Goal: Book appointment/travel/reservation

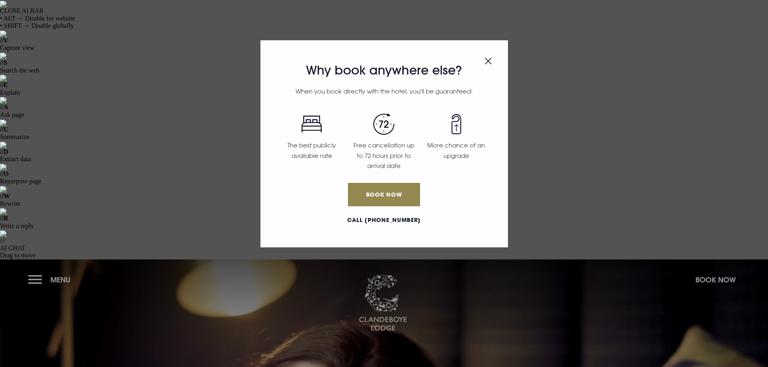
click at [36, 26] on div "Why book anywhere else? When you book directly with the hotel, you'll be guaran…" at bounding box center [384, 183] width 768 height 367
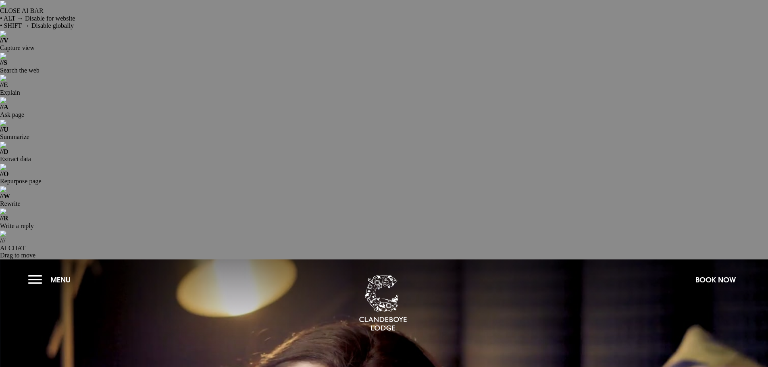
click at [33, 271] on button "Menu" at bounding box center [51, 279] width 46 height 17
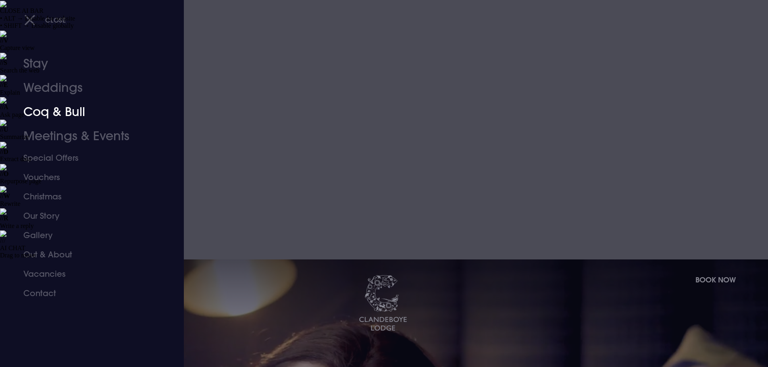
click at [58, 113] on link "Coq & Bull" at bounding box center [86, 112] width 127 height 24
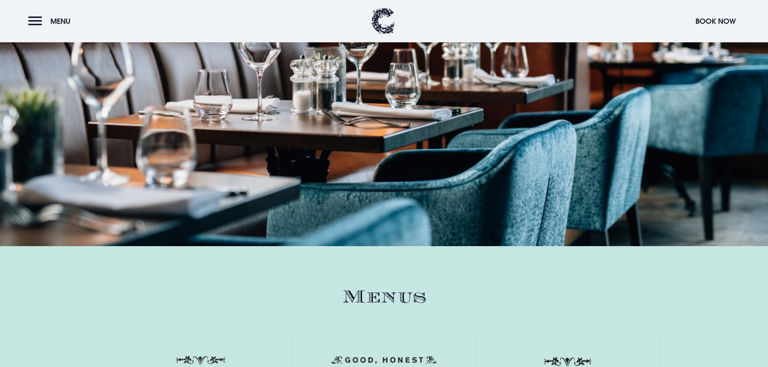
scroll to position [1210, 0]
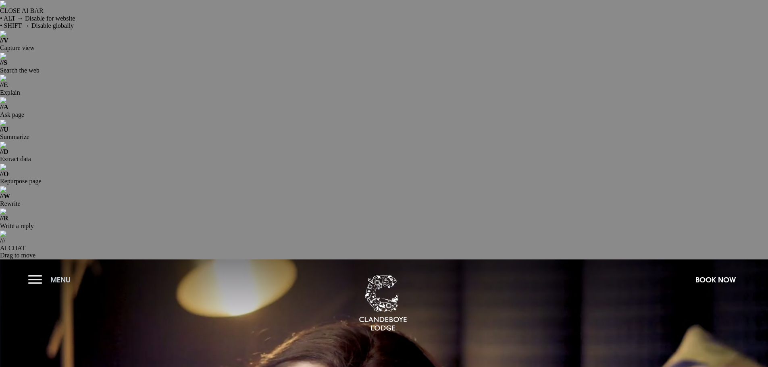
click at [33, 271] on button "Menu" at bounding box center [51, 279] width 46 height 17
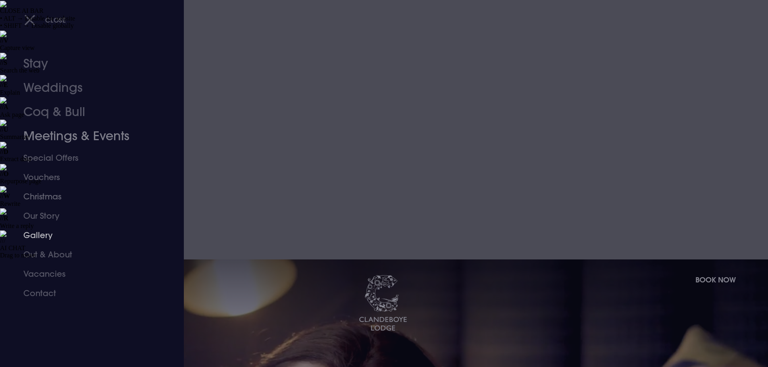
click at [51, 195] on link "Christmas" at bounding box center [86, 196] width 127 height 19
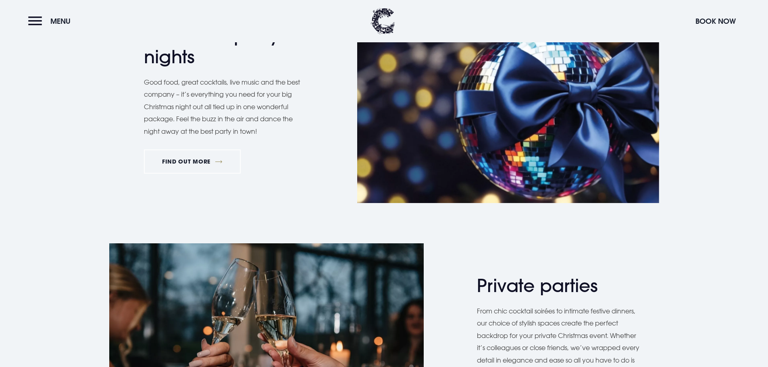
scroll to position [887, 0]
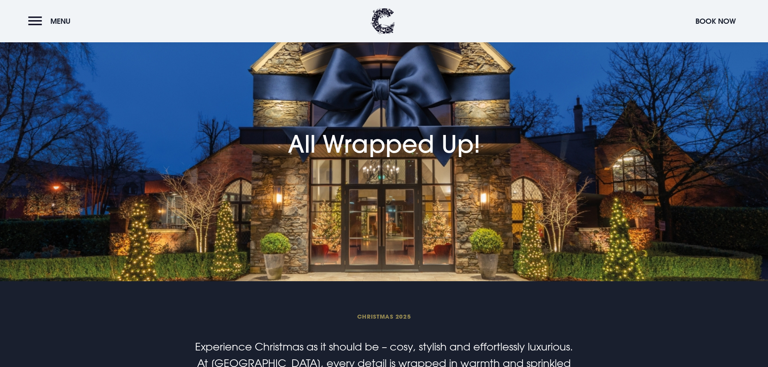
scroll to position [202, 0]
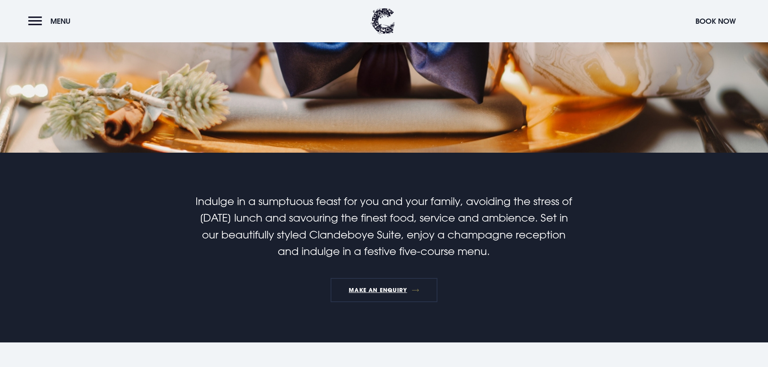
scroll to position [444, 0]
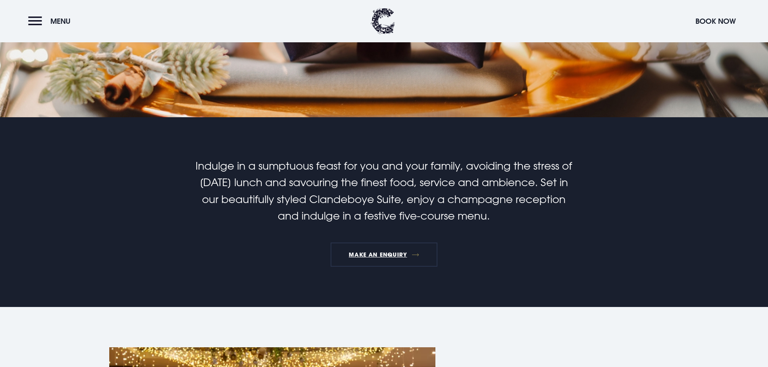
scroll to position [484, 0]
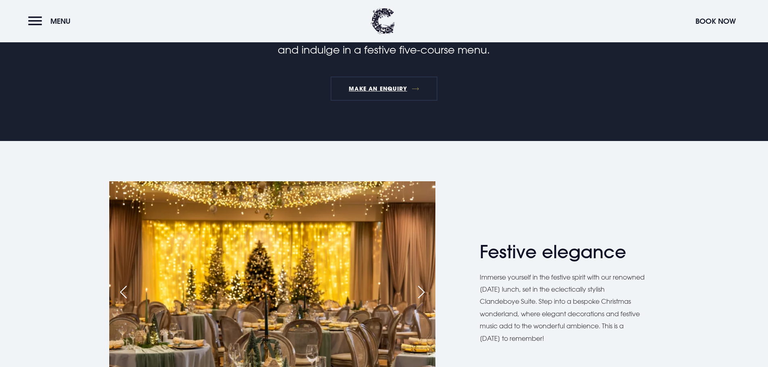
scroll to position [645, 0]
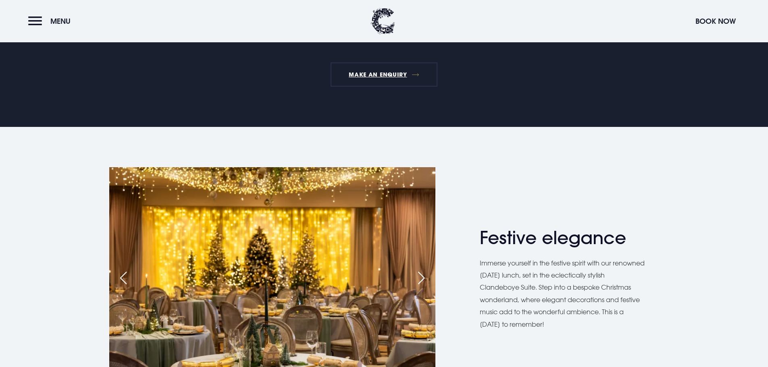
drag, startPoint x: 249, startPoint y: 256, endPoint x: 197, endPoint y: 256, distance: 51.6
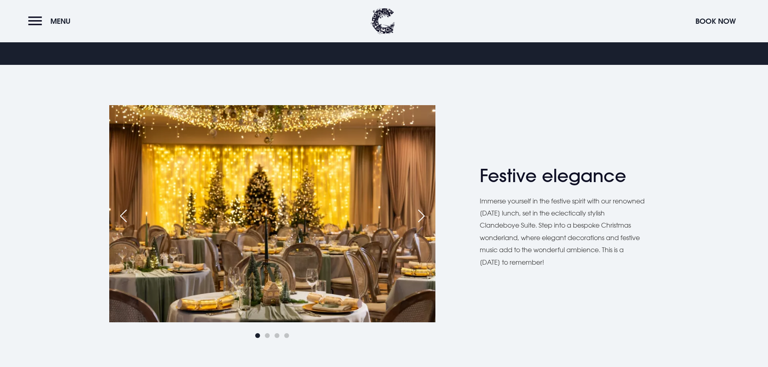
scroll to position [726, 0]
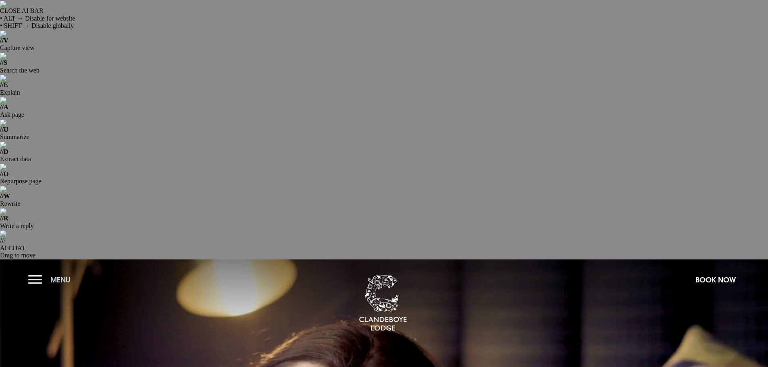
click at [43, 271] on button "Menu" at bounding box center [51, 279] width 46 height 17
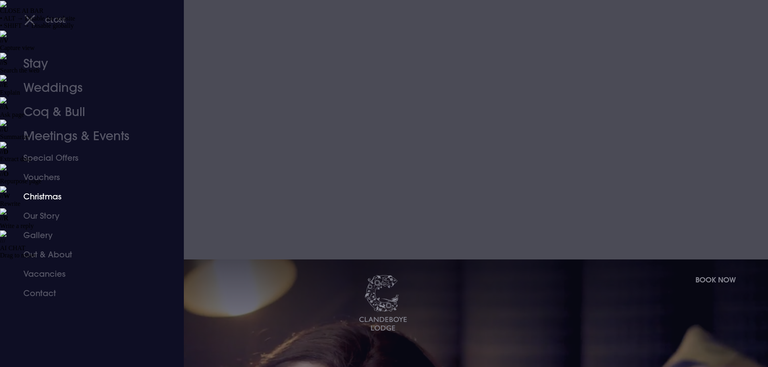
drag, startPoint x: 55, startPoint y: 194, endPoint x: 77, endPoint y: 196, distance: 22.3
click at [55, 194] on link "Christmas" at bounding box center [86, 196] width 127 height 19
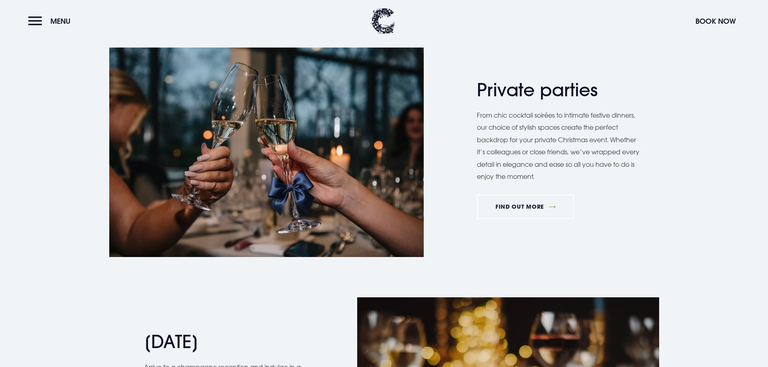
scroll to position [968, 0]
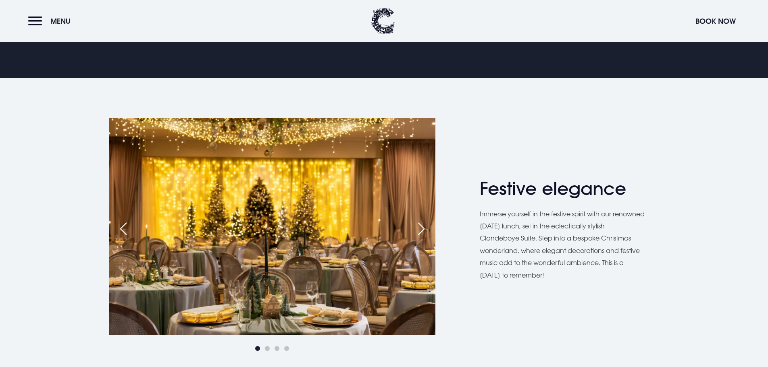
scroll to position [726, 0]
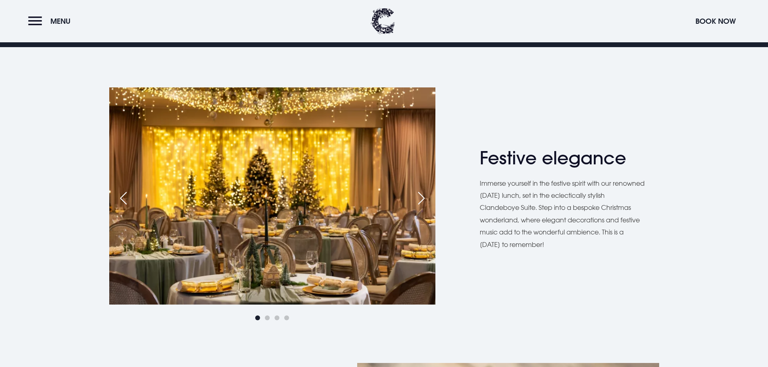
scroll to position [726, 0]
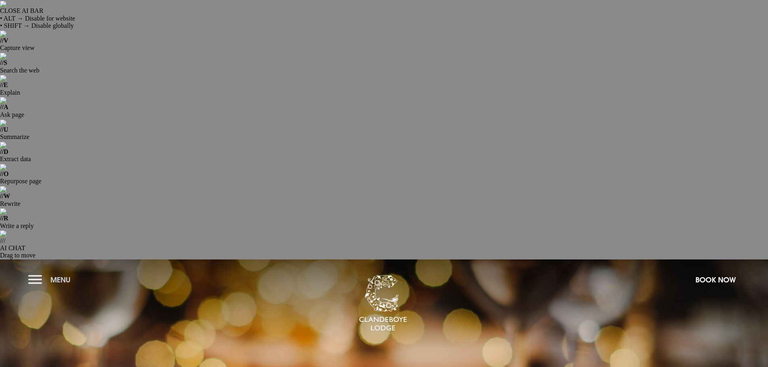
click at [38, 271] on button "Menu" at bounding box center [51, 279] width 46 height 17
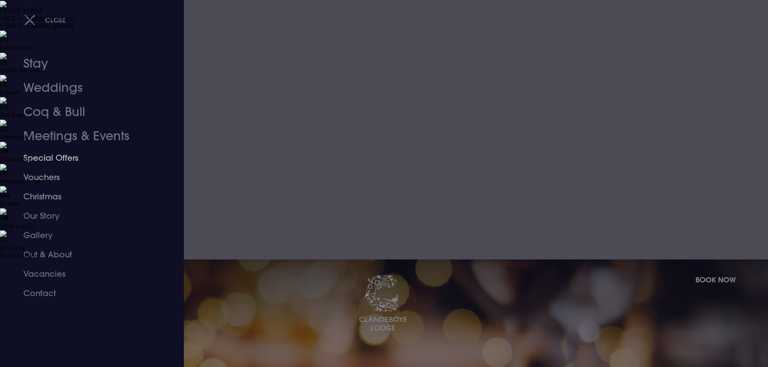
click at [55, 194] on link "Christmas" at bounding box center [86, 196] width 127 height 19
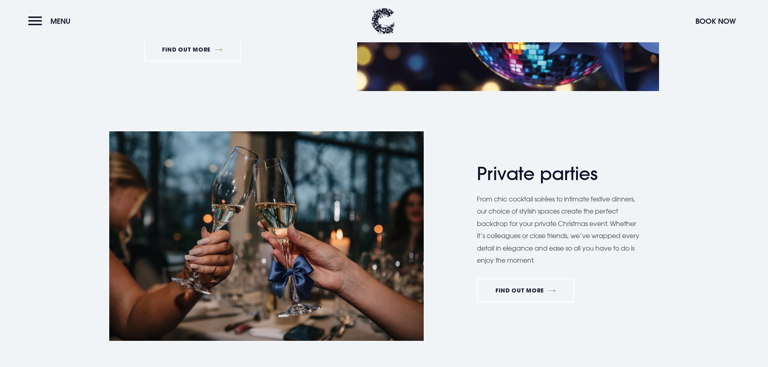
scroll to position [887, 0]
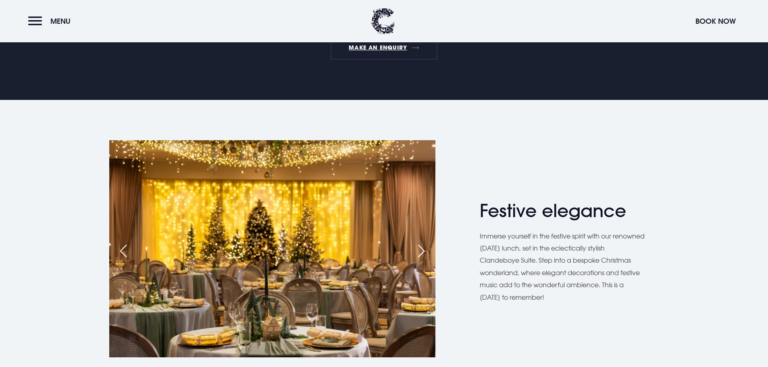
scroll to position [726, 0]
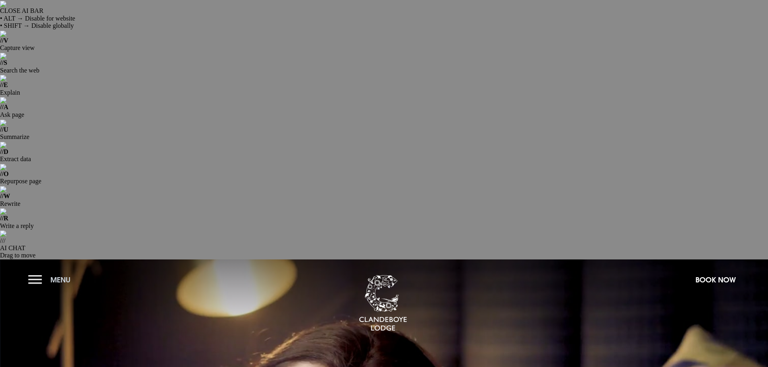
click at [37, 271] on button "Menu" at bounding box center [51, 279] width 46 height 17
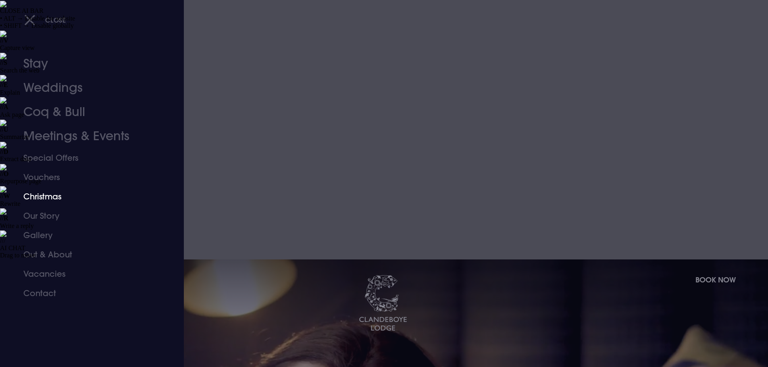
click at [43, 200] on link "Christmas" at bounding box center [86, 196] width 127 height 19
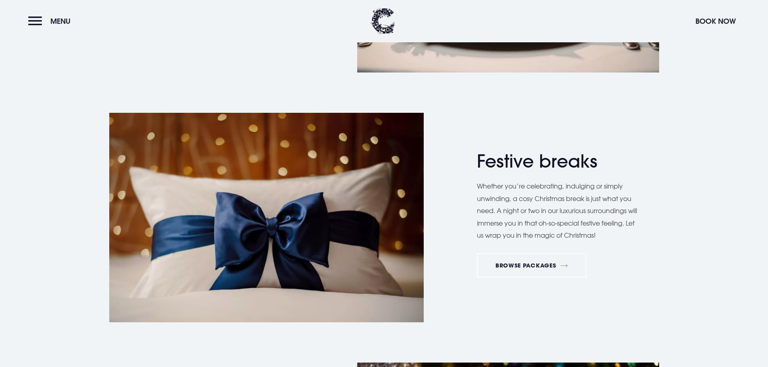
scroll to position [1412, 0]
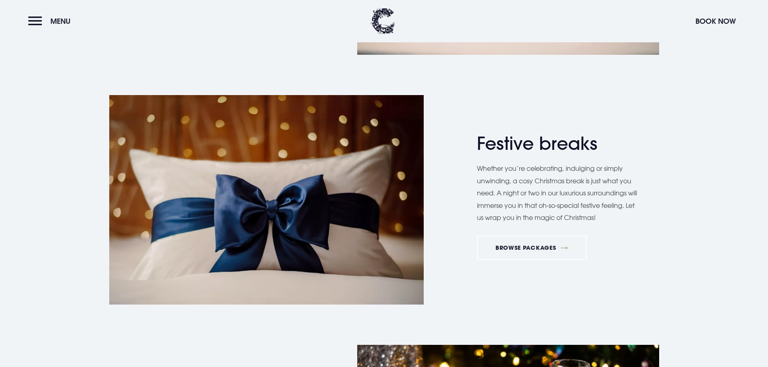
drag, startPoint x: 211, startPoint y: 212, endPoint x: 190, endPoint y: 244, distance: 37.9
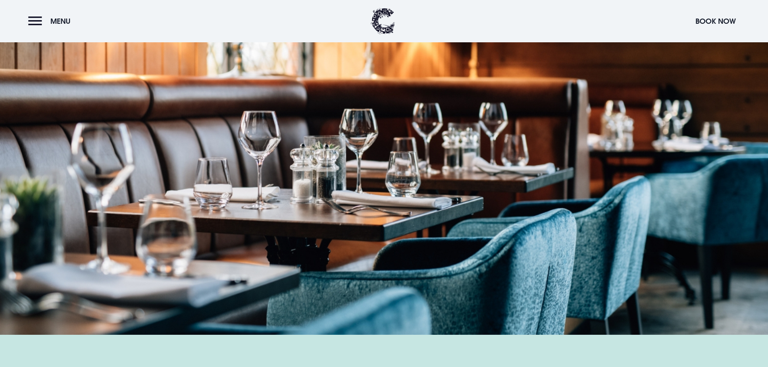
scroll to position [1129, 0]
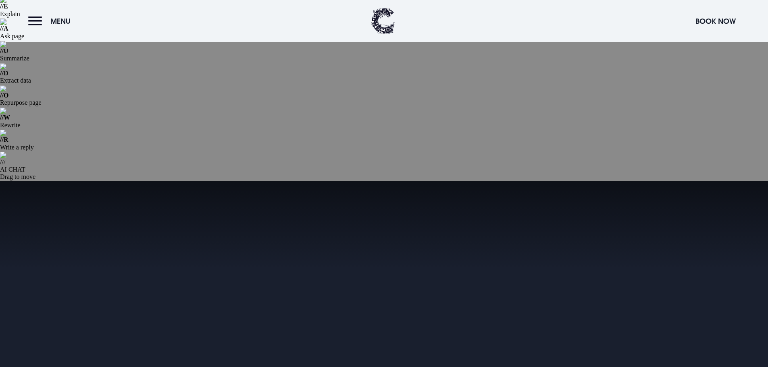
scroll to position [81, 0]
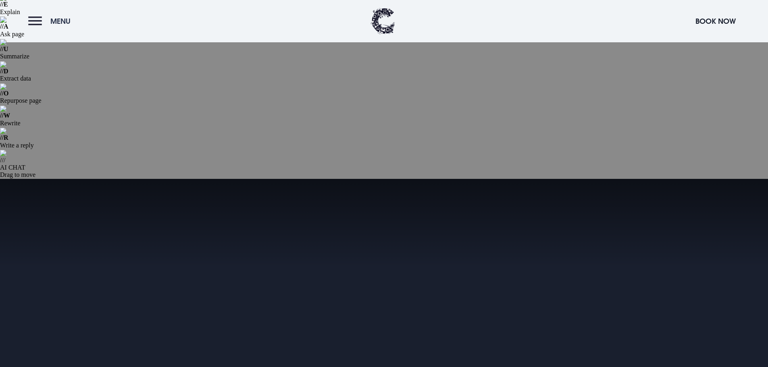
click at [30, 16] on button "Menu" at bounding box center [51, 21] width 46 height 17
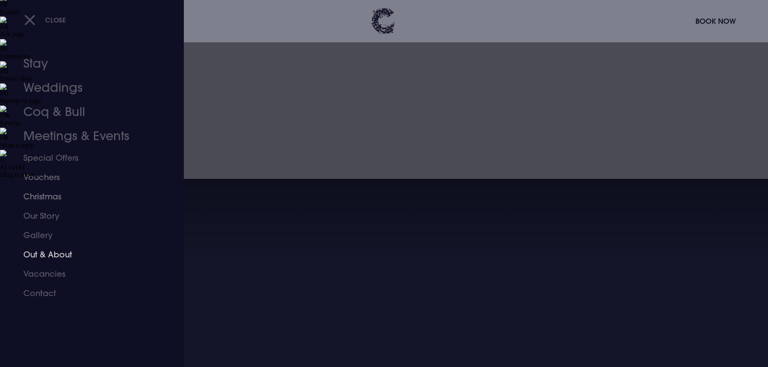
click at [52, 196] on link "Christmas" at bounding box center [86, 196] width 127 height 19
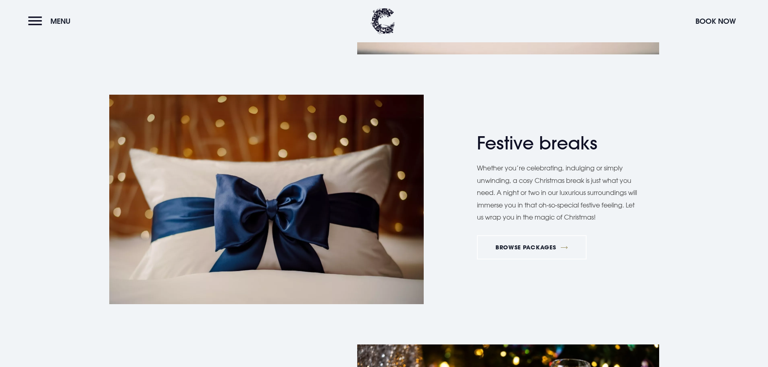
scroll to position [1412, 0]
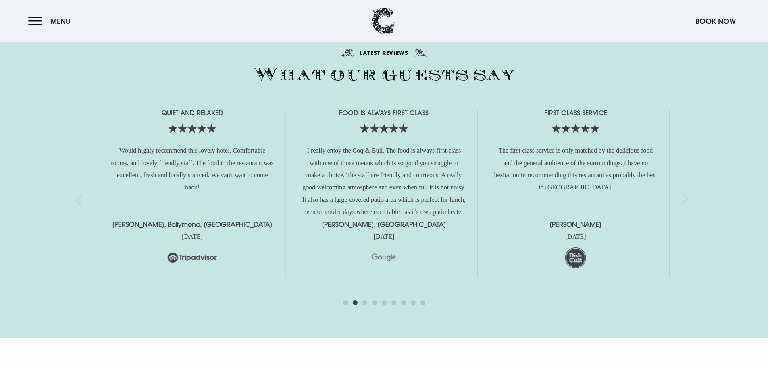
scroll to position [1916, 0]
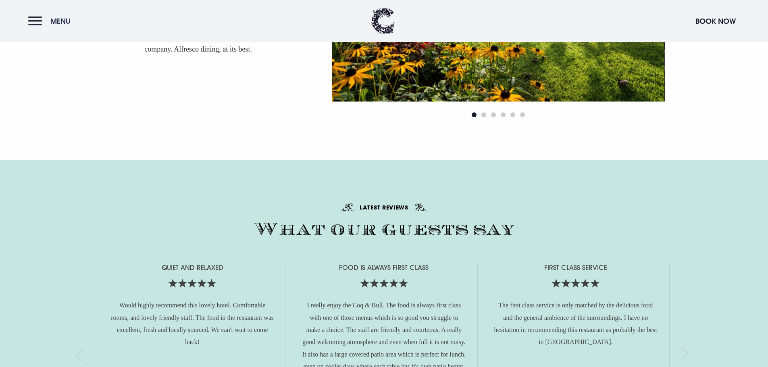
click at [40, 25] on button "Menu" at bounding box center [51, 21] width 46 height 17
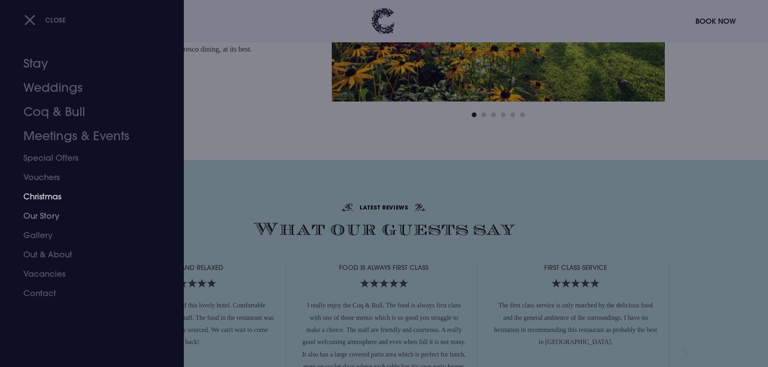
click at [59, 200] on link "Christmas" at bounding box center [86, 196] width 127 height 19
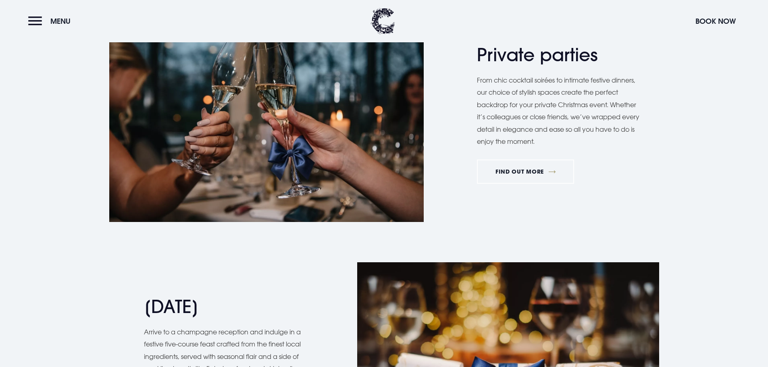
scroll to position [1008, 0]
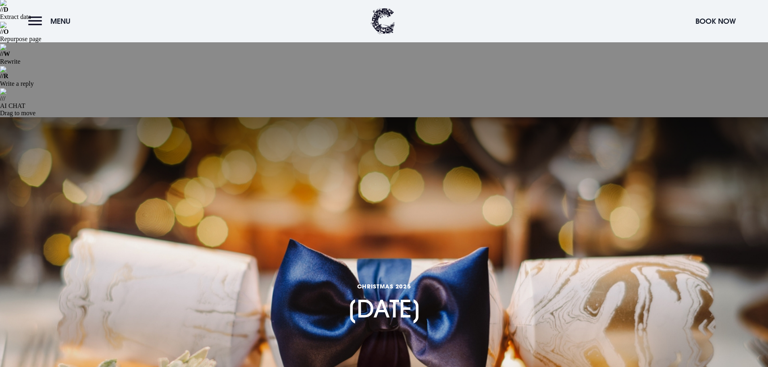
scroll to position [161, 0]
